Goal: Check status: Check status

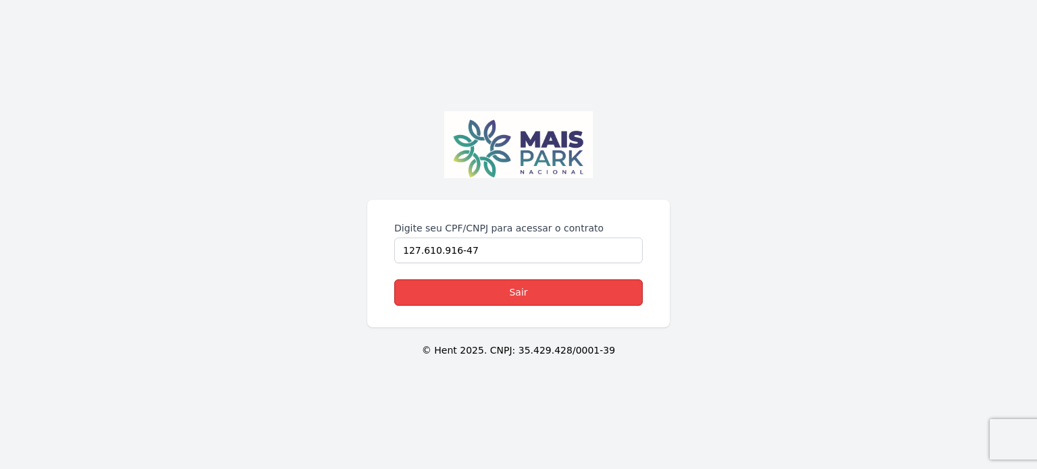
click at [533, 296] on link "Sair" at bounding box center [518, 292] width 248 height 26
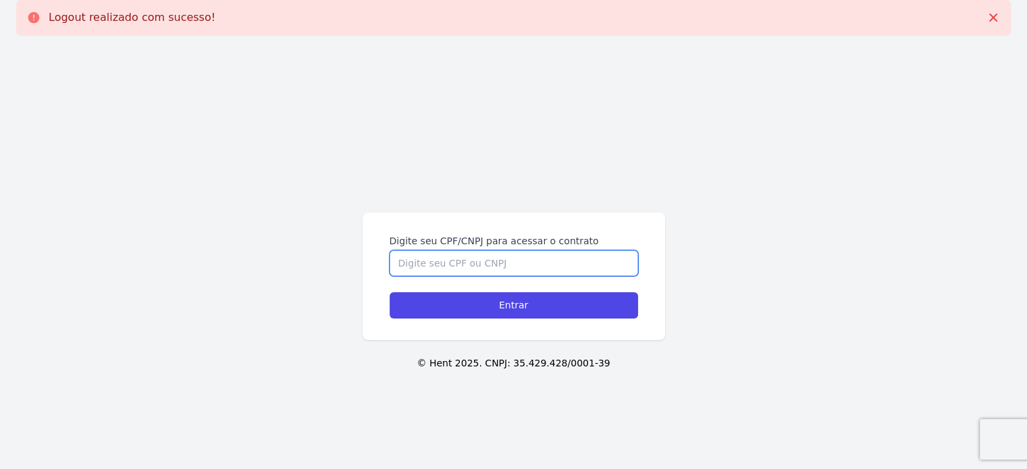
click at [554, 261] on input "Digite seu CPF/CNPJ para acessar o contrato" at bounding box center [513, 263] width 248 height 26
type input "12761091647"
click at [389, 292] on input "Entrar" at bounding box center [513, 305] width 248 height 26
click at [469, 272] on input "Digite seu CPF/CNPJ para acessar o contrato" at bounding box center [513, 263] width 248 height 26
type input "12761091647"
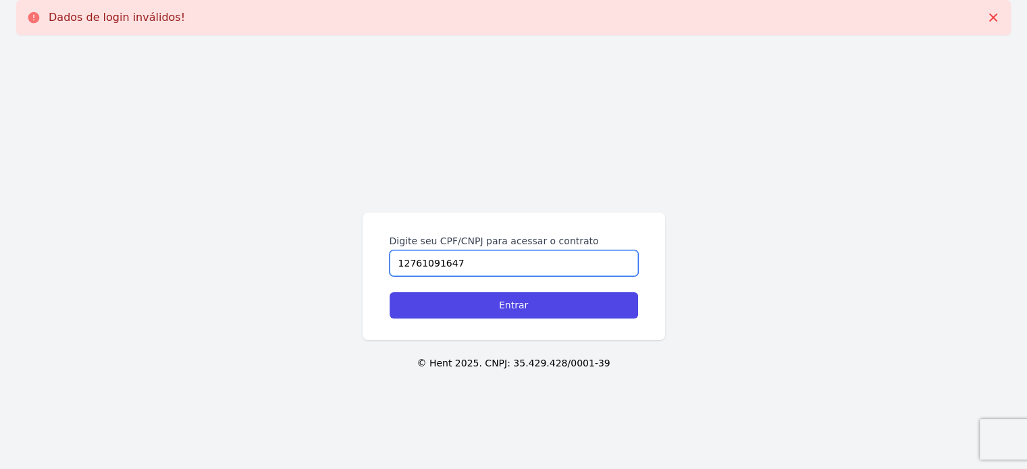
click at [389, 292] on input "Entrar" at bounding box center [513, 305] width 248 height 26
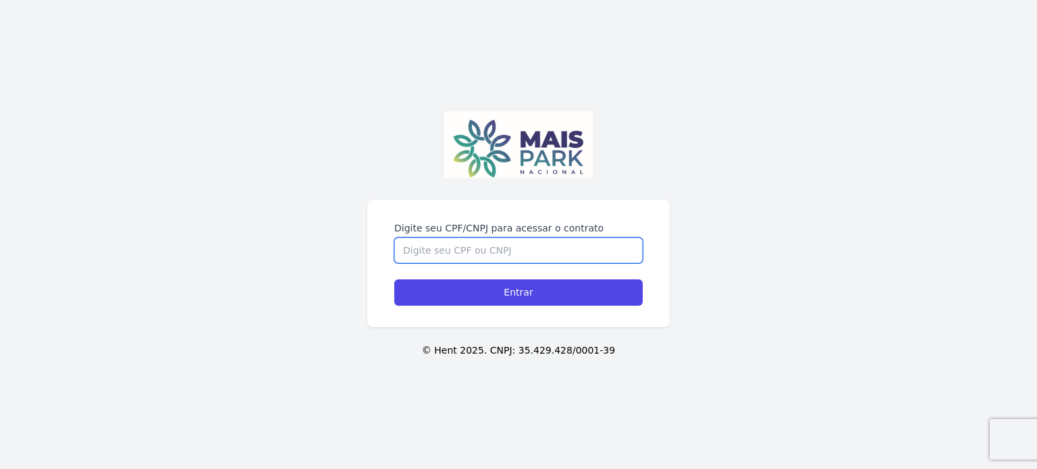
click at [527, 249] on input "Digite seu CPF/CNPJ para acessar o contrato" at bounding box center [518, 251] width 248 height 26
type input "12761091647"
click at [394, 279] on input "Entrar" at bounding box center [518, 292] width 248 height 26
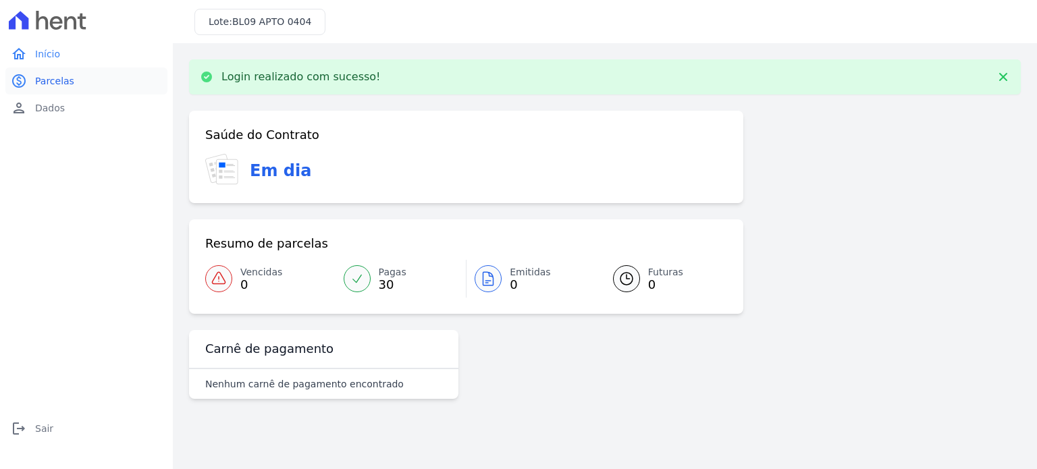
click at [59, 80] on span "Parcelas" at bounding box center [54, 80] width 39 height 13
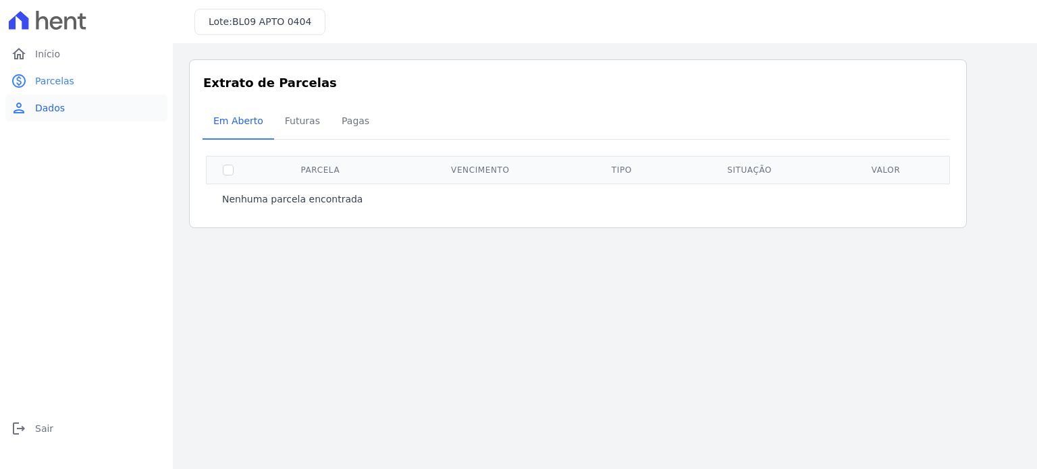
click at [63, 111] on link "person Dados" at bounding box center [86, 107] width 162 height 27
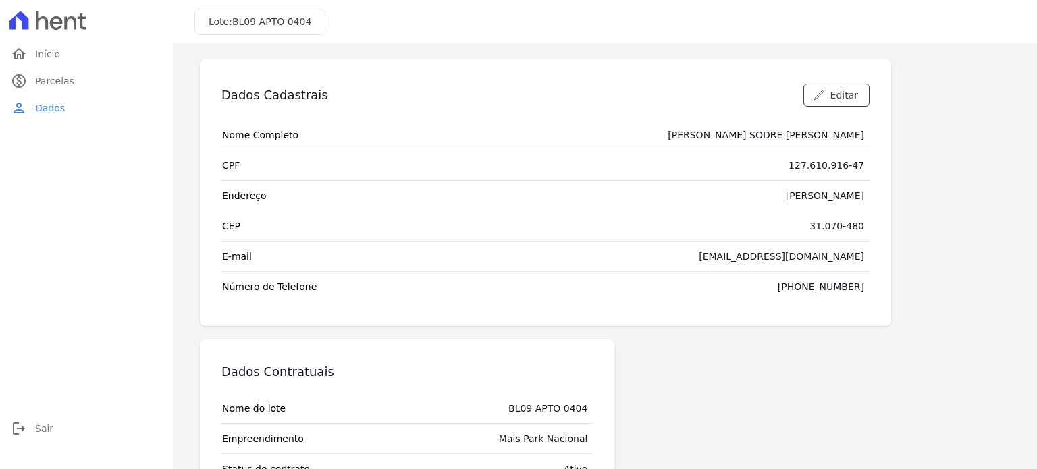
click at [82, 26] on icon at bounding box center [82, 21] width 9 height 16
